Goal: Information Seeking & Learning: Learn about a topic

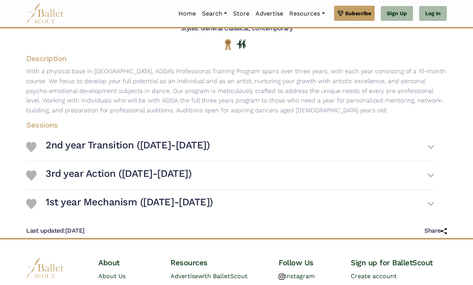
scroll to position [119, 0]
click at [196, 198] on h3 "1st year Mechanism ([DATE]-[DATE])" at bounding box center [130, 202] width 168 height 13
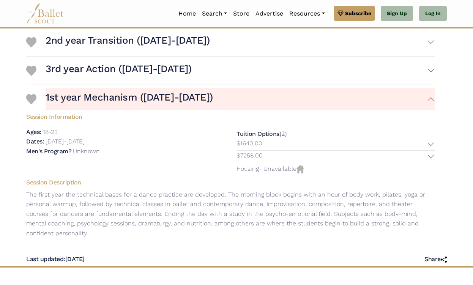
scroll to position [220, 0]
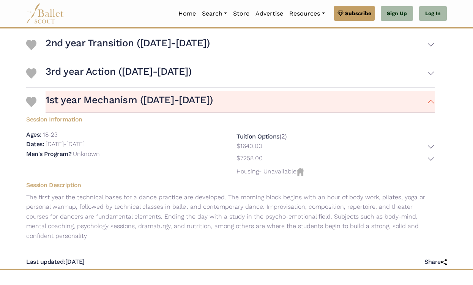
click at [418, 141] on button "$1640.00" at bounding box center [336, 147] width 198 height 12
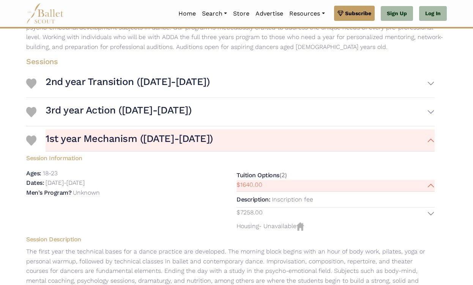
scroll to position [181, 0]
click at [299, 79] on button "2nd year Transition ([DATE]-[DATE])" at bounding box center [240, 84] width 389 height 22
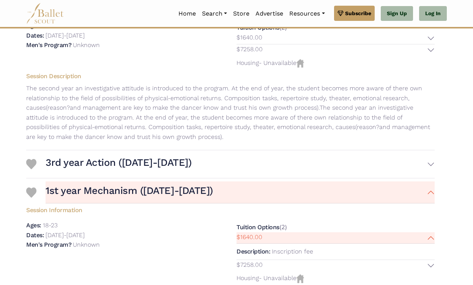
scroll to position [278, 0]
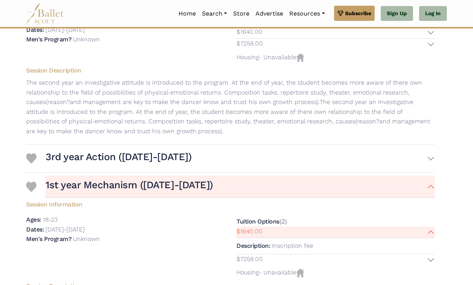
click at [302, 148] on button "3rd year Action ([DATE]-[DATE])" at bounding box center [240, 159] width 389 height 22
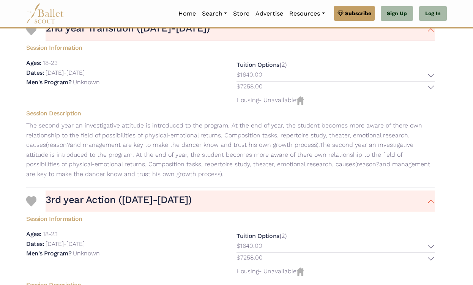
scroll to position [136, 0]
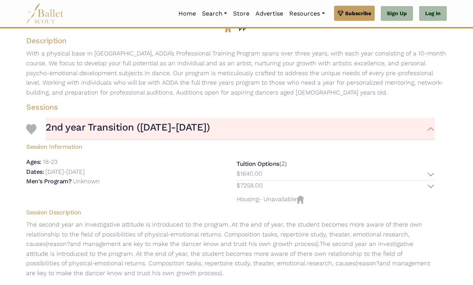
click at [352, 169] on button "$1640.00" at bounding box center [336, 175] width 198 height 12
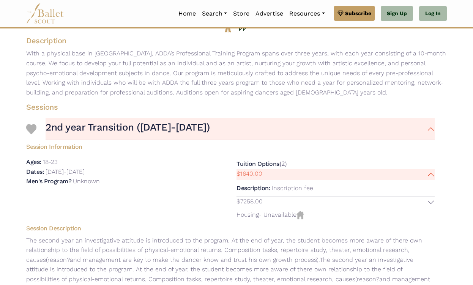
click at [342, 197] on button "$7258.00" at bounding box center [336, 203] width 198 height 12
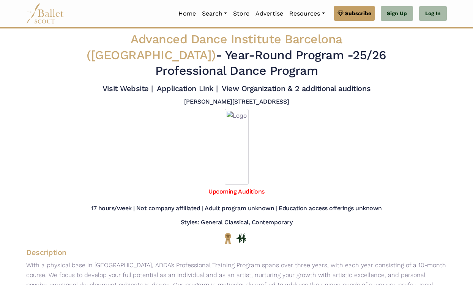
scroll to position [136, 0]
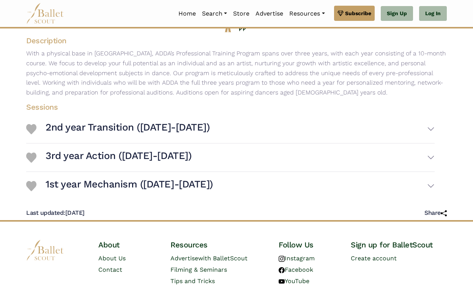
click at [244, 118] on button "2nd year Transition ([DATE]-[DATE])" at bounding box center [240, 129] width 389 height 22
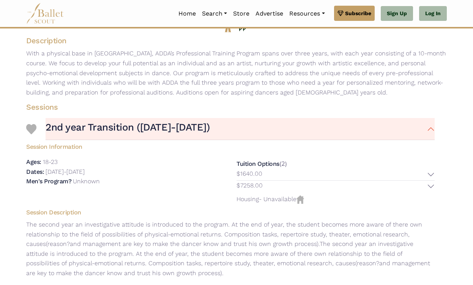
click at [245, 122] on button "2nd year Transition ([DATE]-[DATE])" at bounding box center [240, 129] width 389 height 22
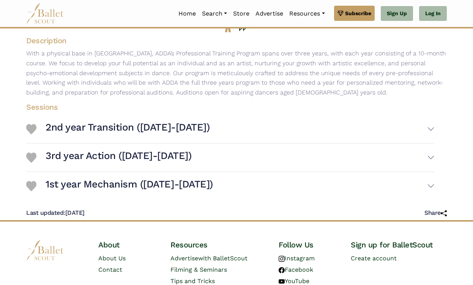
click at [260, 182] on button "1st year Mechanism ([DATE]-[DATE])" at bounding box center [240, 186] width 389 height 22
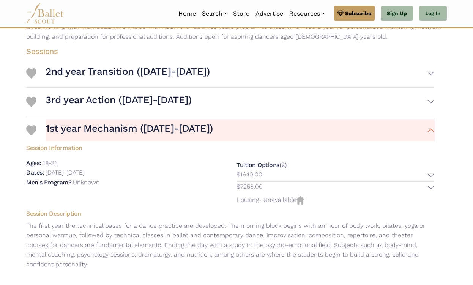
scroll to position [211, 0]
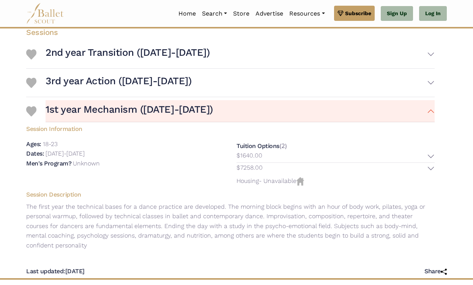
click at [271, 151] on button "$1640.00" at bounding box center [336, 157] width 198 height 12
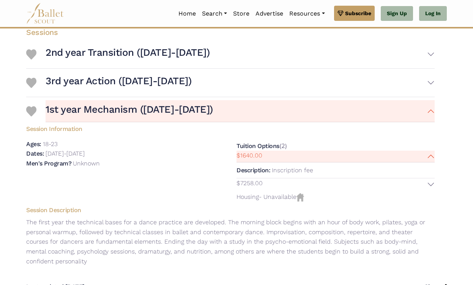
drag, startPoint x: 272, startPoint y: 160, endPoint x: 315, endPoint y: 160, distance: 42.2
click at [315, 163] on div "Description: Inscription fee" at bounding box center [336, 171] width 198 height 16
copy div "Inscription fee"
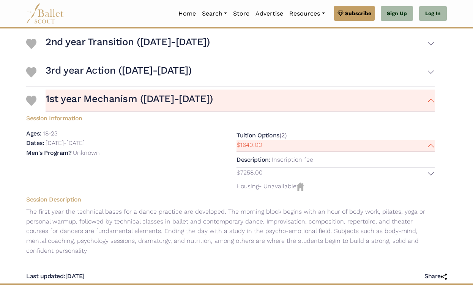
scroll to position [221, 0]
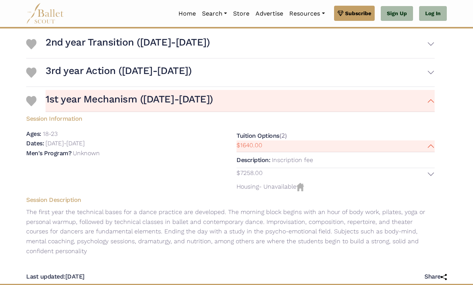
click at [287, 62] on button "3rd year Action ([DATE]-[DATE])" at bounding box center [240, 73] width 389 height 22
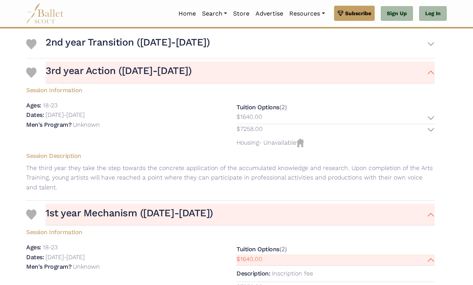
click at [281, 40] on button "2nd year Transition ([DATE]-[DATE])" at bounding box center [240, 44] width 389 height 22
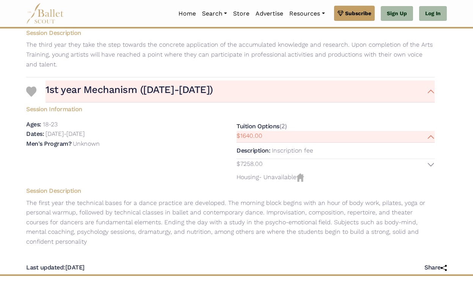
scroll to position [486, 0]
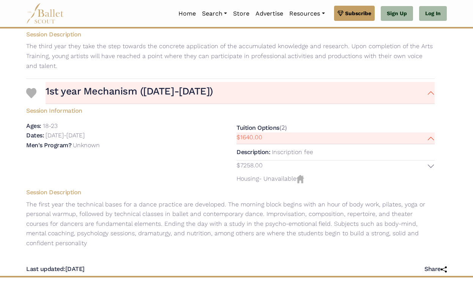
drag, startPoint x: 237, startPoint y: 149, endPoint x: 264, endPoint y: 150, distance: 27.7
click at [264, 161] on button "$7258.00" at bounding box center [336, 167] width 198 height 12
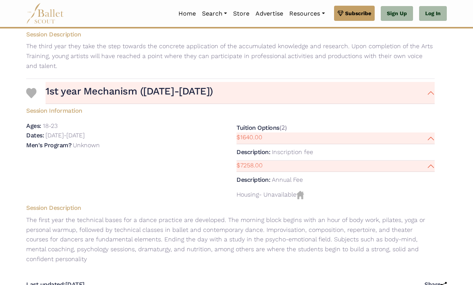
drag, startPoint x: 268, startPoint y: 149, endPoint x: 236, endPoint y: 150, distance: 32.3
click at [236, 150] on div "Tuition Options (2) $1640.00 Description: $7258.00" at bounding box center [336, 161] width 211 height 81
click at [198, 149] on div "Ages: 18-23 Dates: [DATE]-[DATE] Men's Program?" at bounding box center [125, 161] width 211 height 81
click at [252, 0] on nav "Home Search Organizations Programs Auditions Jobs" at bounding box center [236, 13] width 421 height 27
drag, startPoint x: 264, startPoint y: 152, endPoint x: 225, endPoint y: 149, distance: 38.8
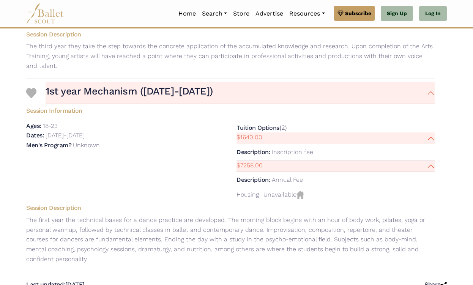
click at [225, 149] on div "Session Information Ages: 18-23 Dates: [DATE]-[DATE] Men's Program?" at bounding box center [230, 152] width 421 height 97
click at [199, 152] on div "Ages: 18-23 Dates: [DATE]-[DATE] Men's Program?" at bounding box center [125, 161] width 211 height 81
